Goal: Task Accomplishment & Management: Manage account settings

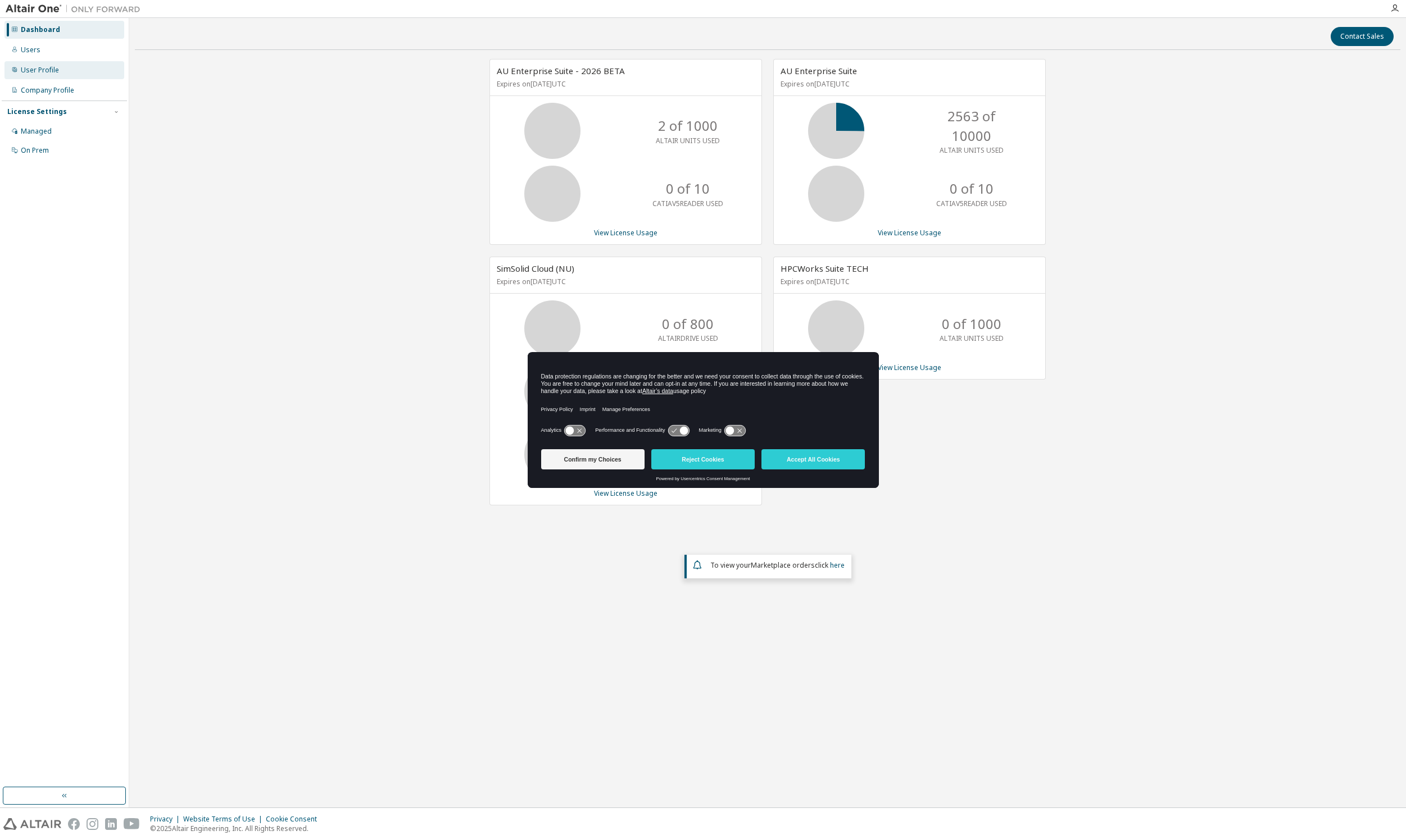
click at [41, 72] on div "User Profile" at bounding box center [40, 70] width 38 height 9
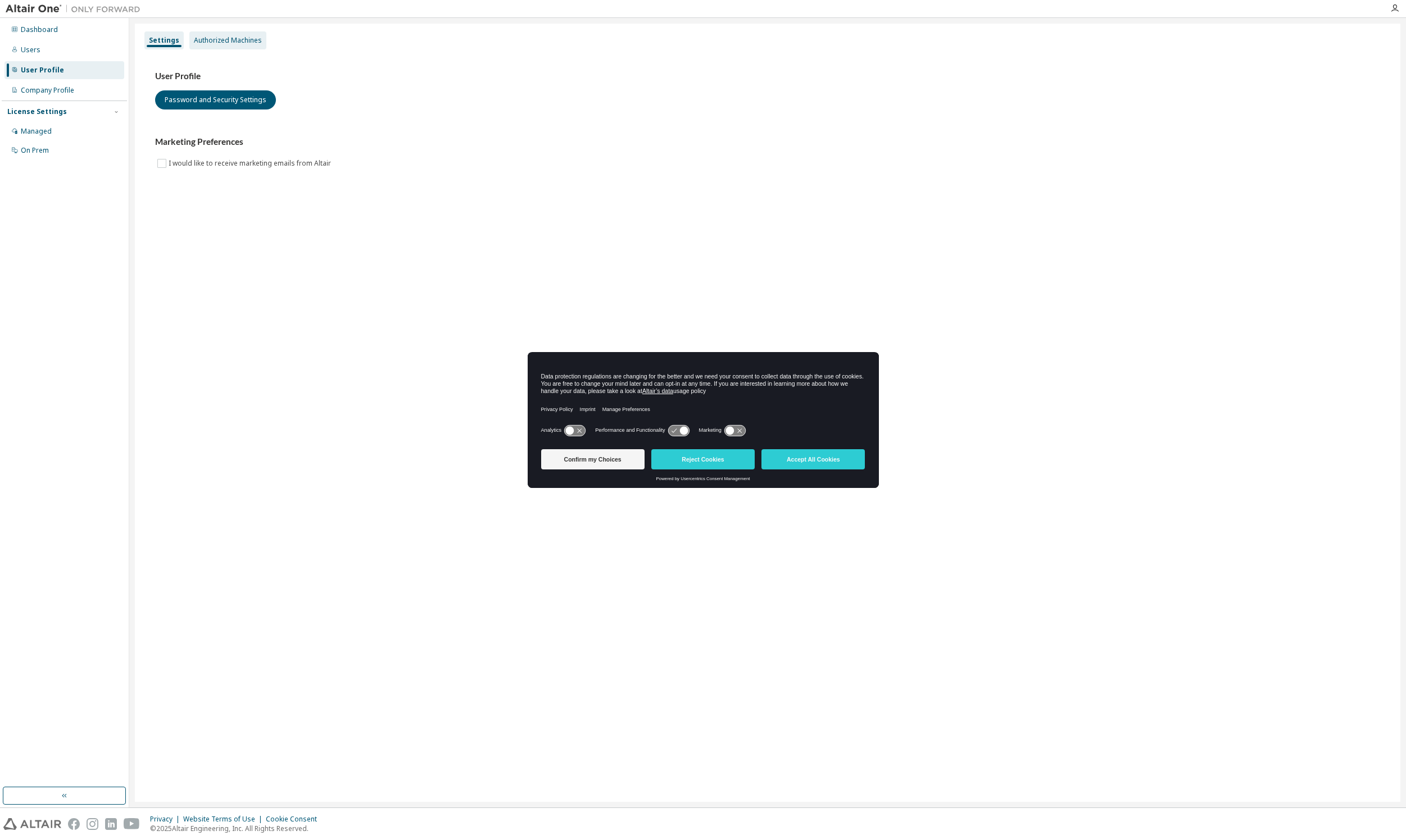
click at [248, 43] on div "Authorized Machines" at bounding box center [227, 40] width 68 height 9
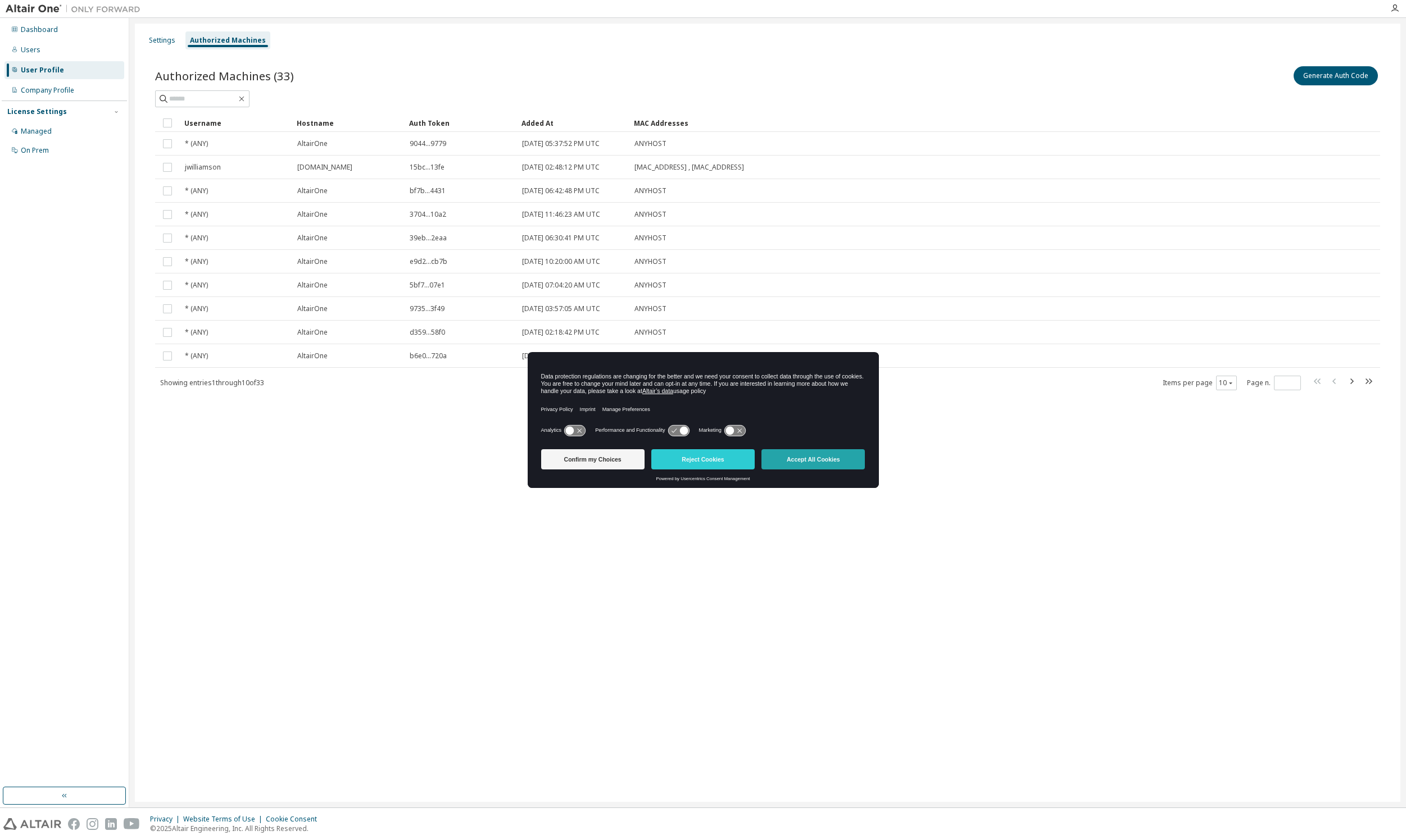
click at [816, 456] on button "Accept All Cookies" at bounding box center [813, 460] width 103 height 20
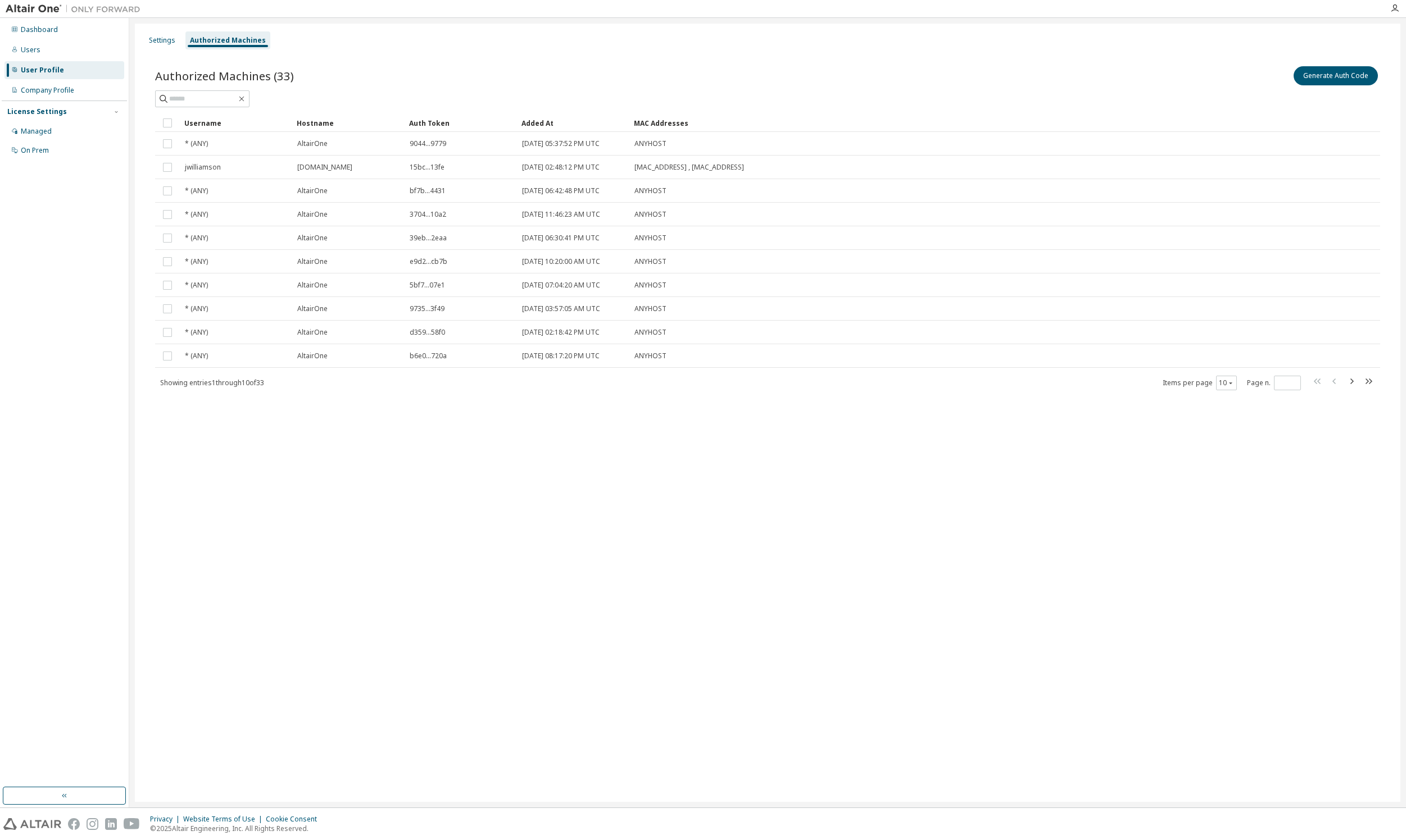
click at [42, 70] on div "User Profile" at bounding box center [43, 70] width 44 height 9
click at [242, 37] on div "Authorized Machines" at bounding box center [227, 40] width 75 height 9
click at [1342, 73] on button "Generate Auth Code" at bounding box center [1335, 75] width 84 height 19
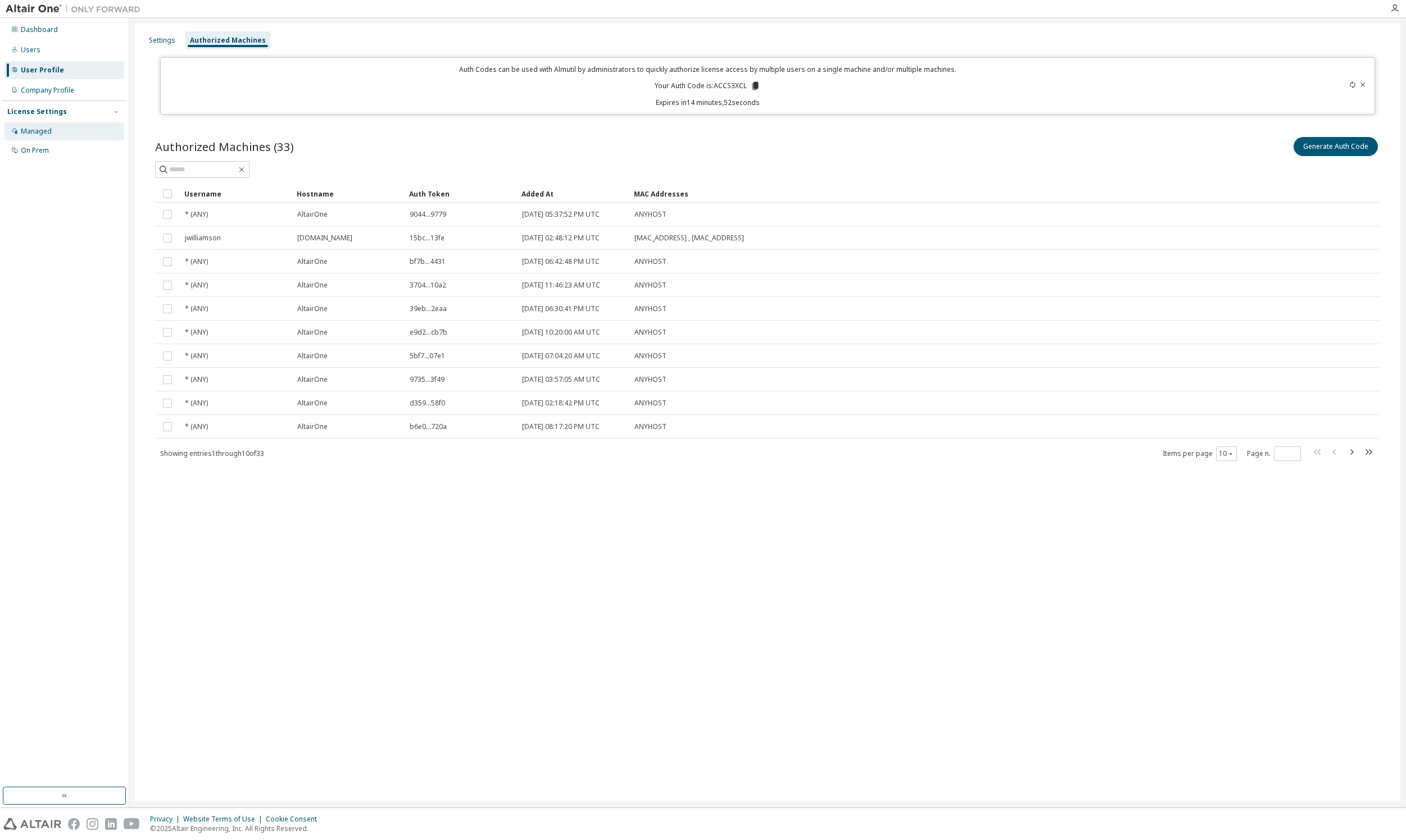
click at [33, 130] on div "Managed" at bounding box center [37, 131] width 31 height 9
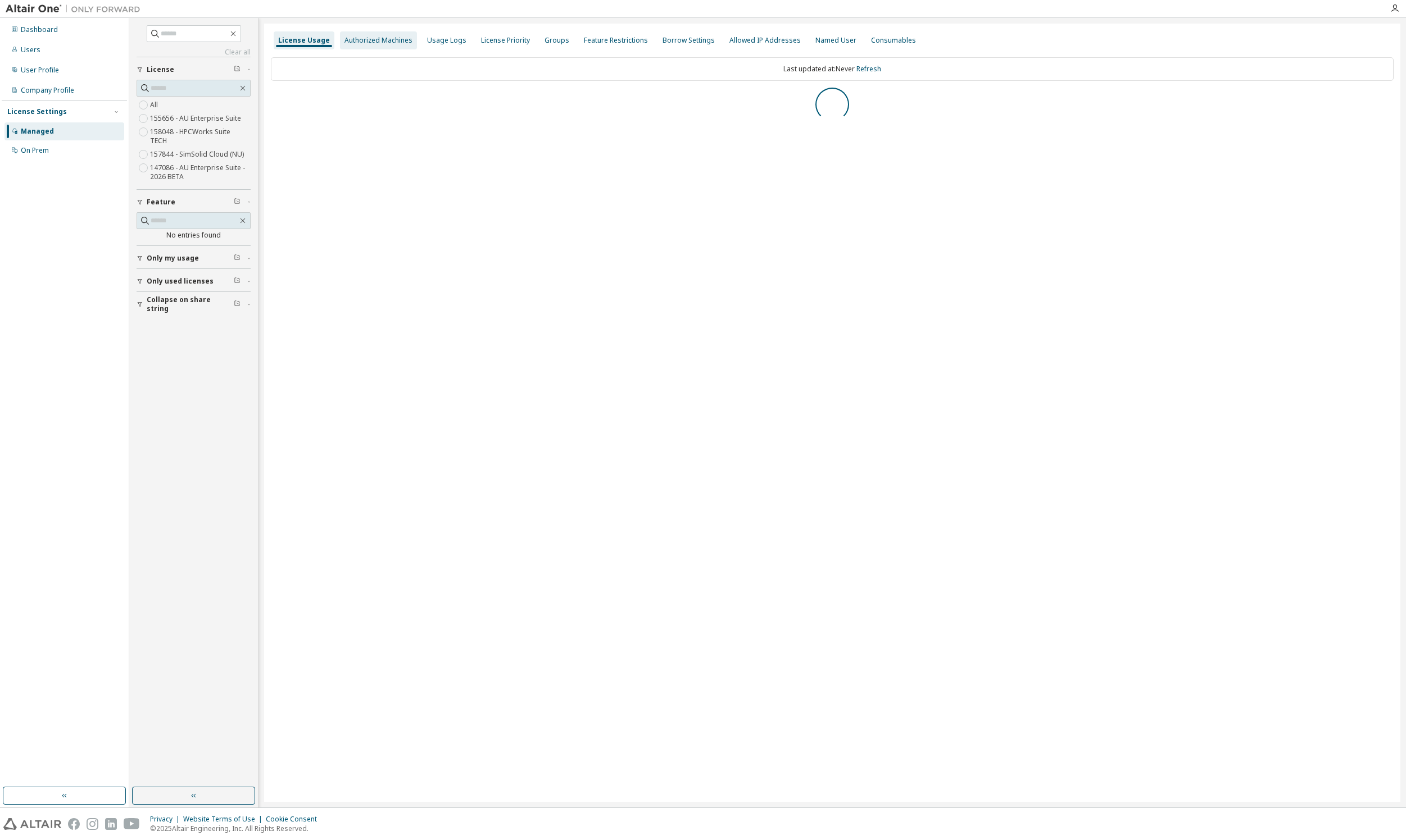
click at [377, 40] on div "Authorized Machines" at bounding box center [378, 40] width 68 height 9
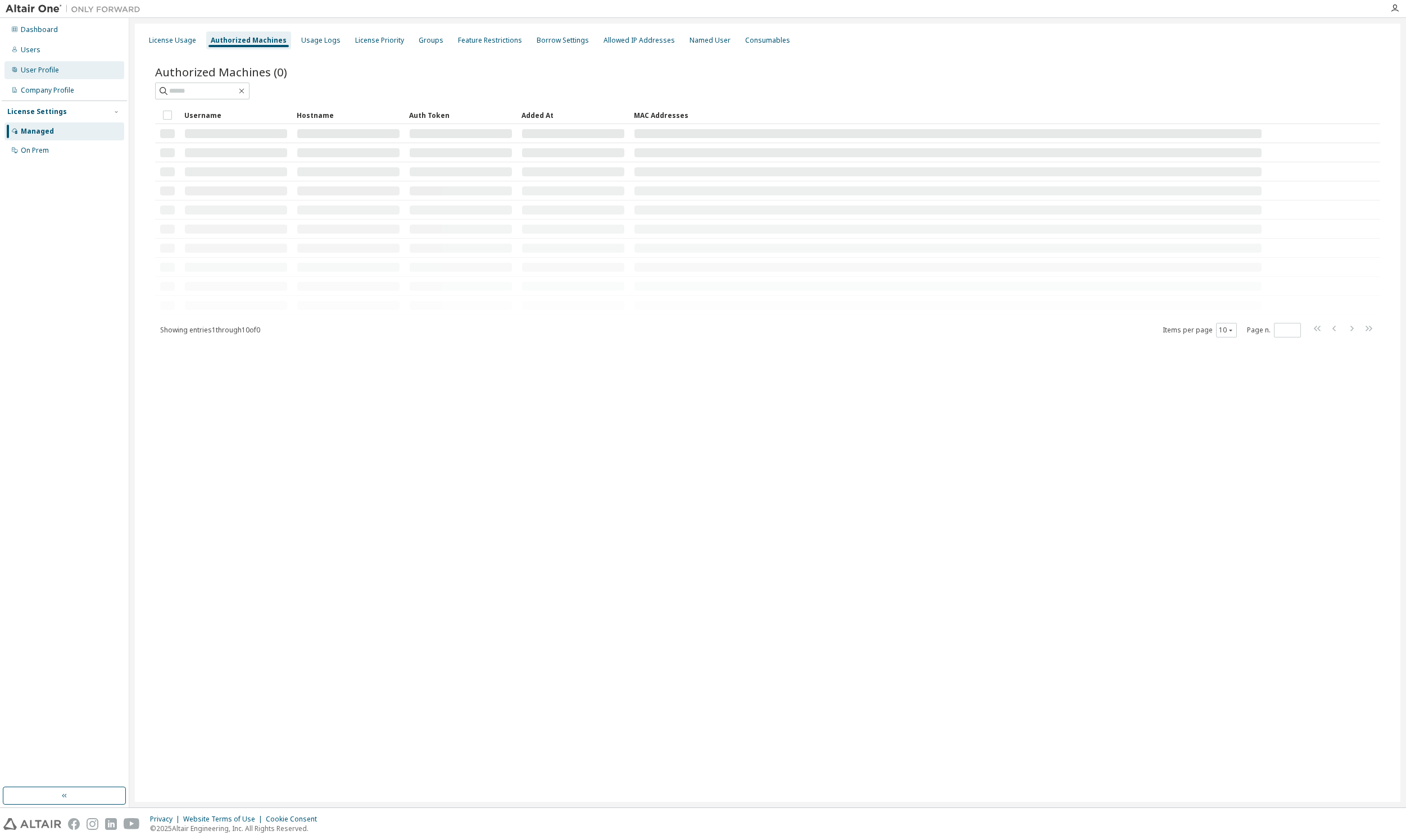
click at [37, 68] on div "User Profile" at bounding box center [40, 70] width 38 height 9
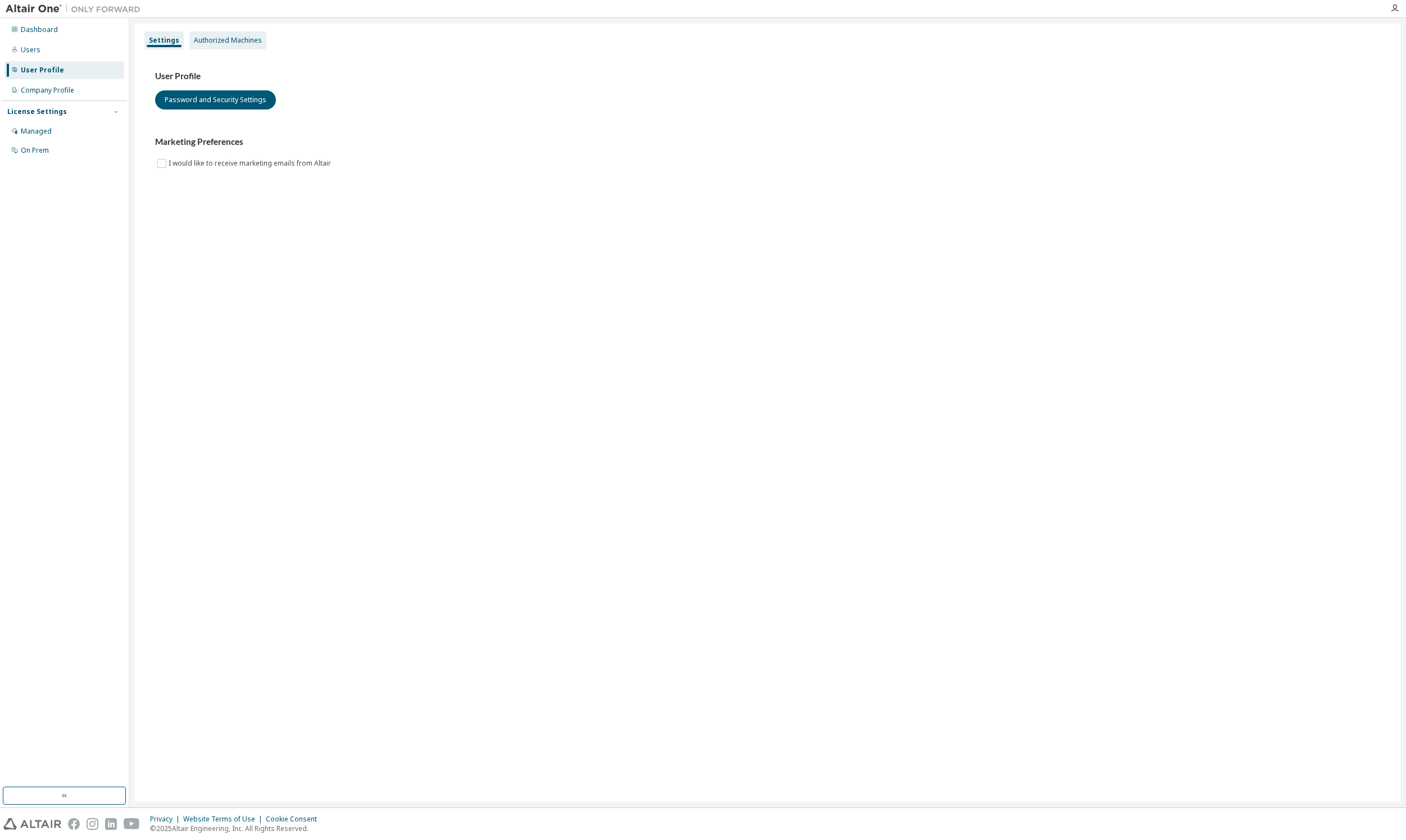
click at [230, 41] on div "Authorized Machines" at bounding box center [227, 40] width 68 height 9
